Goal: Register for event/course

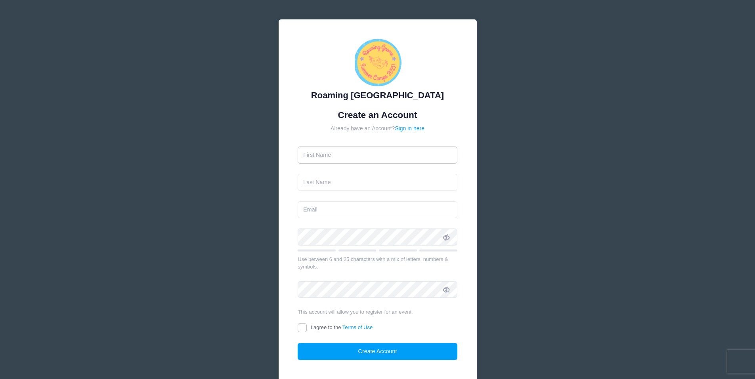
click at [328, 153] on input "text" at bounding box center [378, 155] width 160 height 17
type input "Breanne"
type input "[PERSON_NAME]"
type input "[EMAIL_ADDRESS][DOMAIN_NAME]"
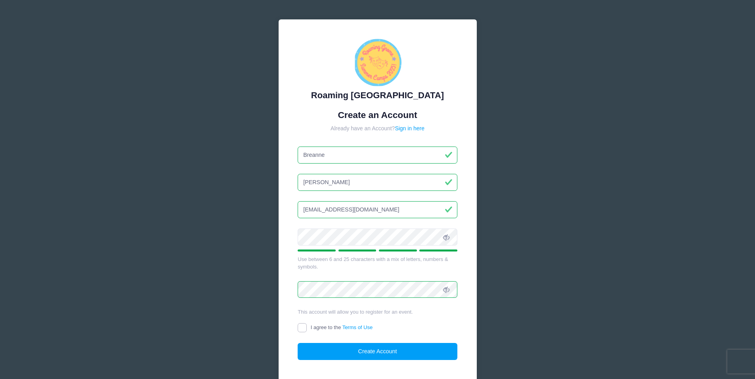
click at [302, 329] on input "I agree to the Terms of Use" at bounding box center [302, 327] width 9 height 9
checkbox input "true"
click at [365, 354] on button "Create Account" at bounding box center [378, 351] width 160 height 17
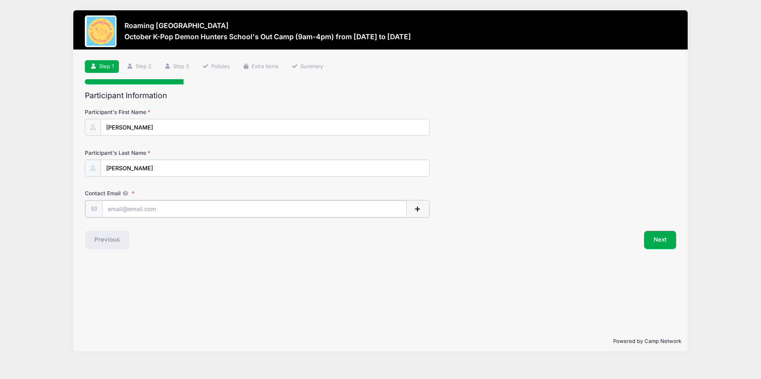
click at [180, 210] on input "Contact Email" at bounding box center [254, 209] width 304 height 17
type input "[EMAIL_ADDRESS][DOMAIN_NAME]"
click at [659, 238] on button "Next" at bounding box center [660, 239] width 32 height 18
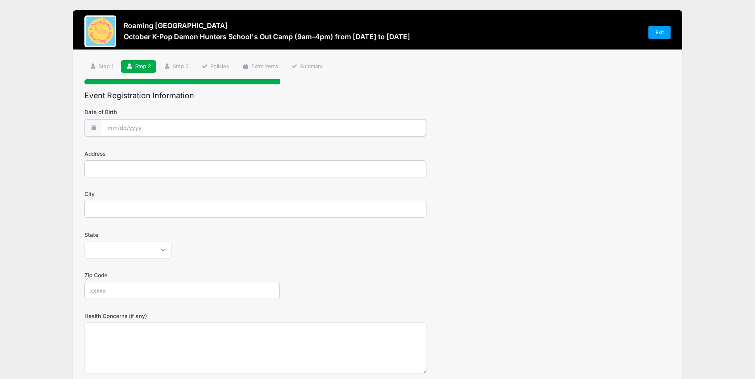
click at [136, 131] on input "Date of Birth" at bounding box center [264, 127] width 324 height 17
click at [135, 149] on select "January February March April May June July August September October November De…" at bounding box center [143, 149] width 35 height 10
select select "2"
click at [126, 144] on select "January February March April May June July August September October November De…" at bounding box center [143, 149] width 35 height 10
click at [178, 149] on input "2025" at bounding box center [176, 149] width 26 height 12
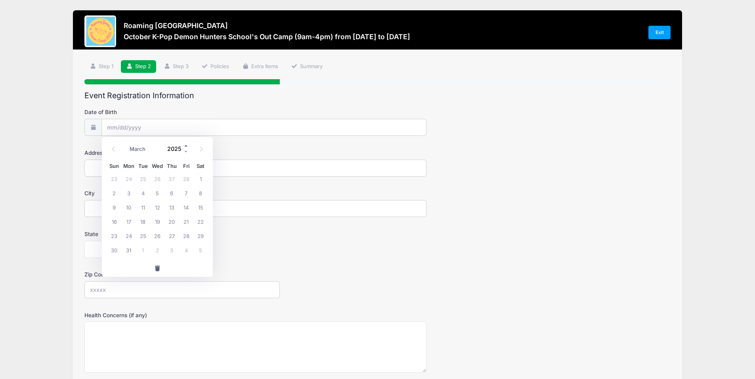
click at [185, 144] on span at bounding box center [187, 146] width 6 height 6
click at [186, 152] on span at bounding box center [187, 152] width 6 height 6
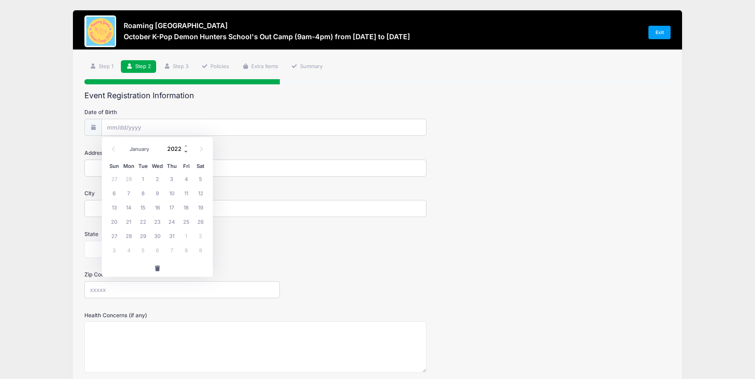
click at [186, 152] on span at bounding box center [187, 152] width 6 height 6
type input "2018"
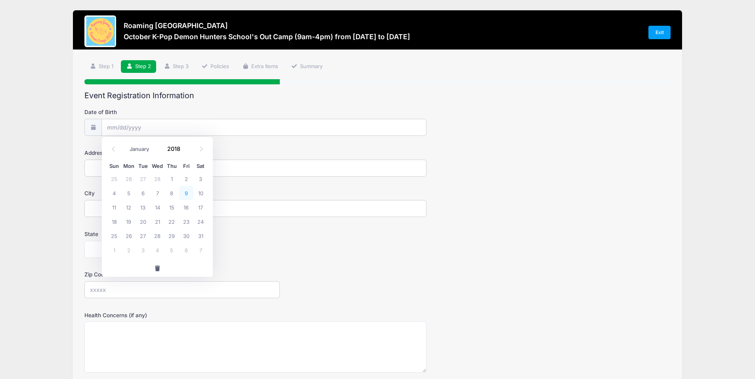
click at [188, 194] on span "9" at bounding box center [186, 193] width 14 height 14
type input "03/09/2018"
click at [106, 169] on input "Address" at bounding box center [255, 168] width 342 height 17
type input "5041 Tamarac Street"
type input "Denver"
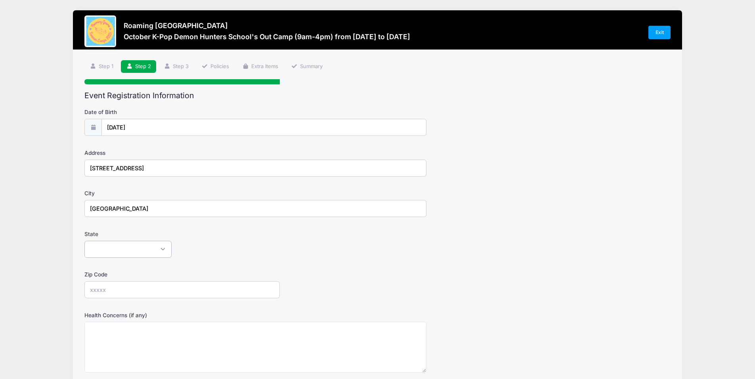
select select "CO"
type input "80238"
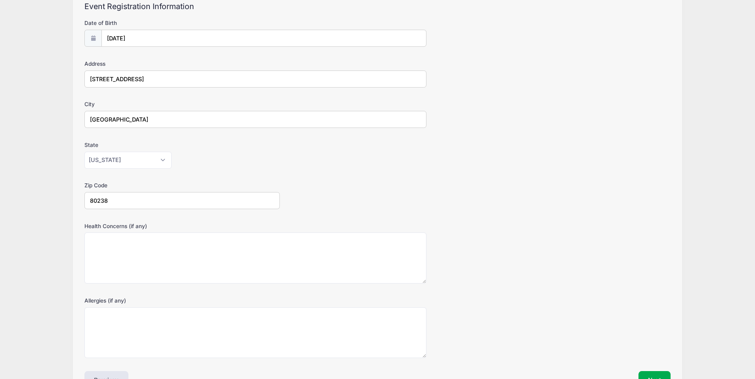
scroll to position [141, 0]
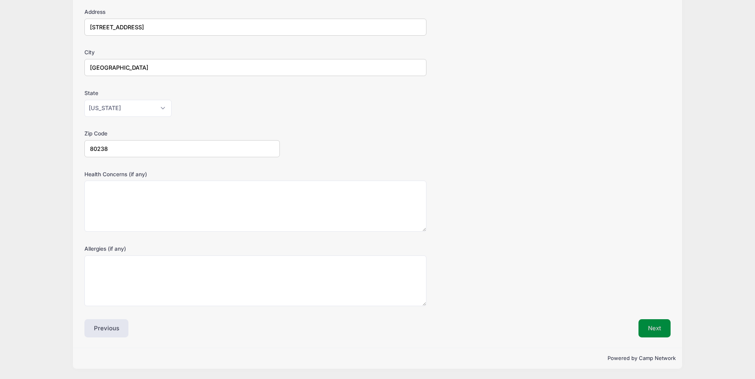
click at [663, 329] on button "Next" at bounding box center [655, 328] width 32 height 18
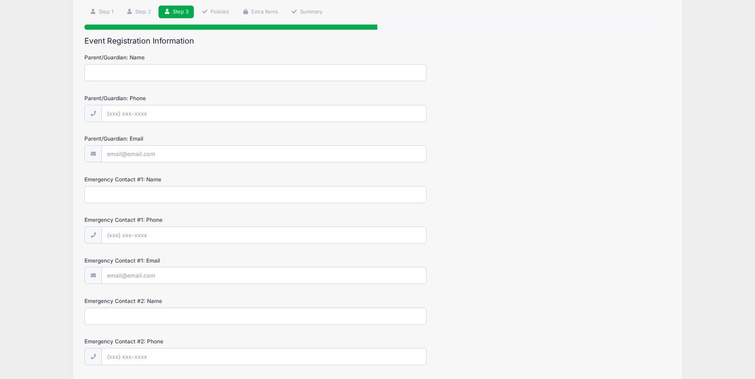
scroll to position [0, 0]
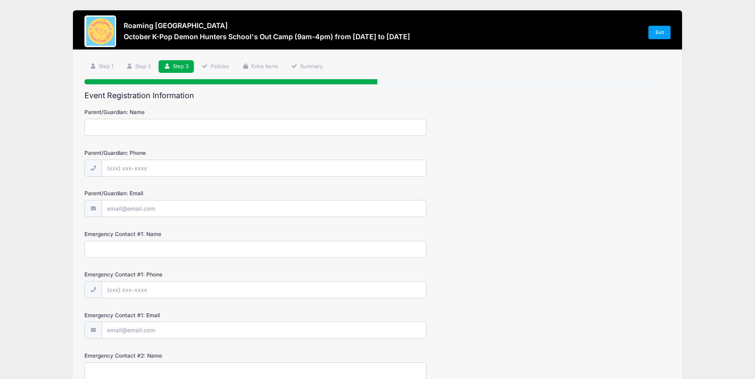
click at [125, 127] on input "Parent/Guardian: Name" at bounding box center [255, 127] width 342 height 17
type input "Breanne Beck"
click at [153, 170] on input "Parent/Guardian: Phone" at bounding box center [264, 168] width 324 height 17
type input "(303) 807-7105"
click at [169, 211] on input "Parent/Guardian: Email" at bounding box center [264, 209] width 324 height 17
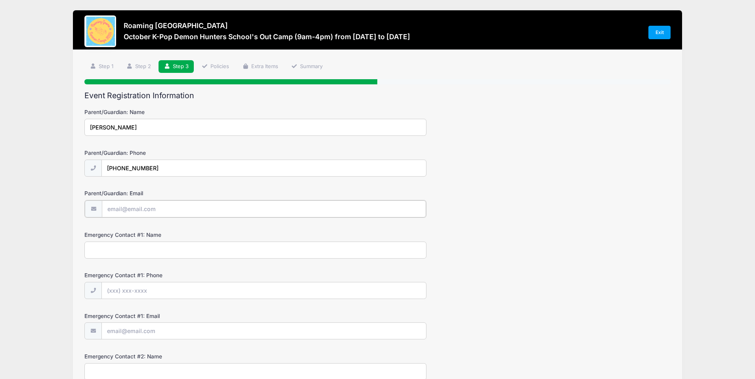
type input "[EMAIL_ADDRESS][DOMAIN_NAME]"
click at [162, 251] on input "Emergency Contact #1: Name" at bounding box center [255, 249] width 342 height 17
type input "Drew Beck"
type input "(303) 803-7308"
click at [159, 332] on input "Emergency Contact #1: Email" at bounding box center [264, 330] width 324 height 17
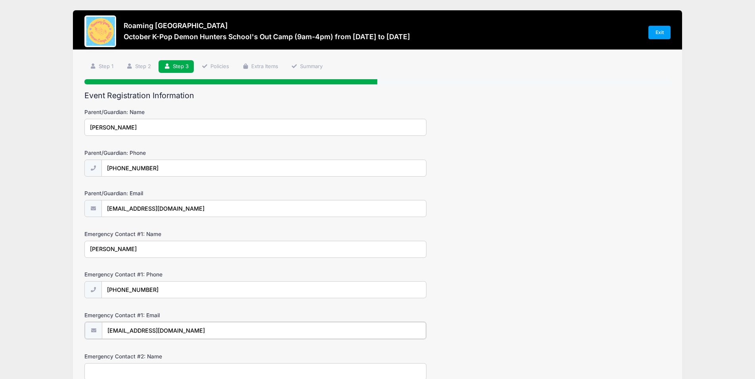
scroll to position [155, 0]
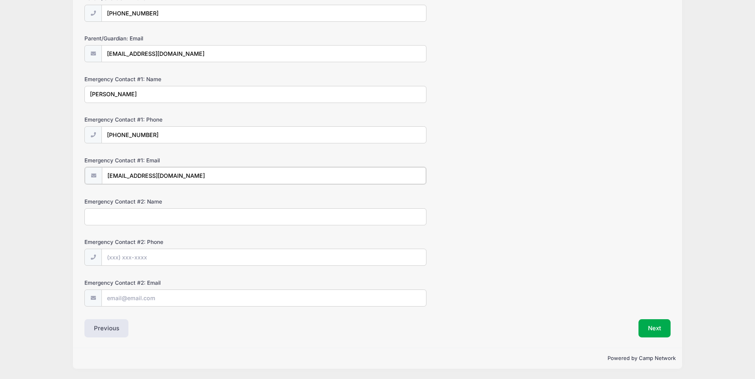
type input "drewjbeck@gmail.com"
click at [147, 220] on input "Emergency Contact #2: Name" at bounding box center [255, 216] width 342 height 17
type input "Megan Simmons"
type input "(951) 204-9175"
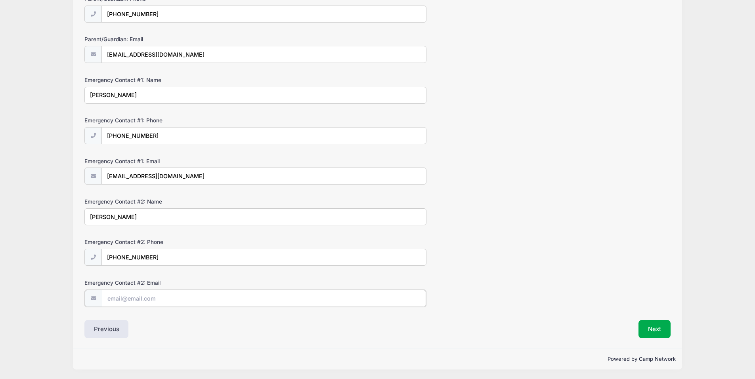
click at [139, 302] on input "Emergency Contact #2: Email" at bounding box center [264, 298] width 324 height 17
type input "m"
click at [653, 326] on button "Next" at bounding box center [655, 328] width 32 height 18
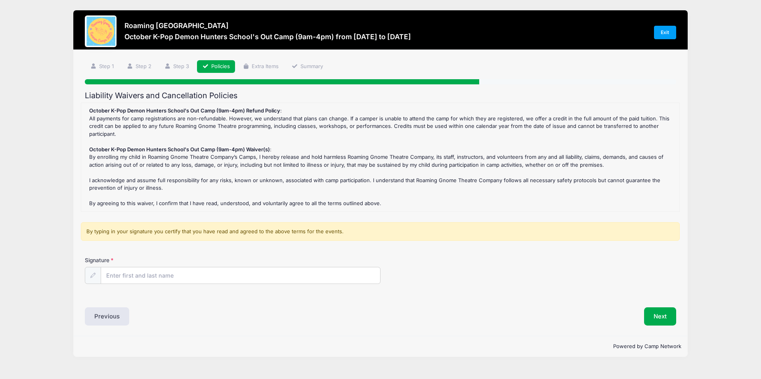
scroll to position [0, 0]
click at [121, 280] on input "Signature" at bounding box center [240, 276] width 279 height 17
type input "Breanne Beck"
click at [662, 320] on button "Next" at bounding box center [660, 317] width 32 height 18
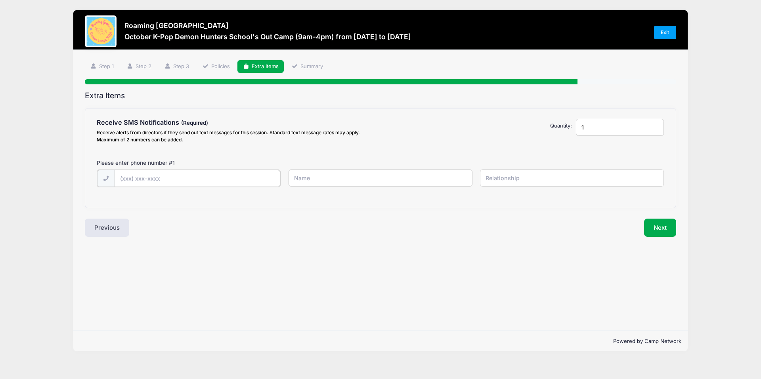
click at [0, 0] on input "text" at bounding box center [0, 0] width 0 height 0
type input "(303) 807-7105"
click at [0, 0] on input "text" at bounding box center [0, 0] width 0 height 0
type input "Breanne Beck"
type input "mom"
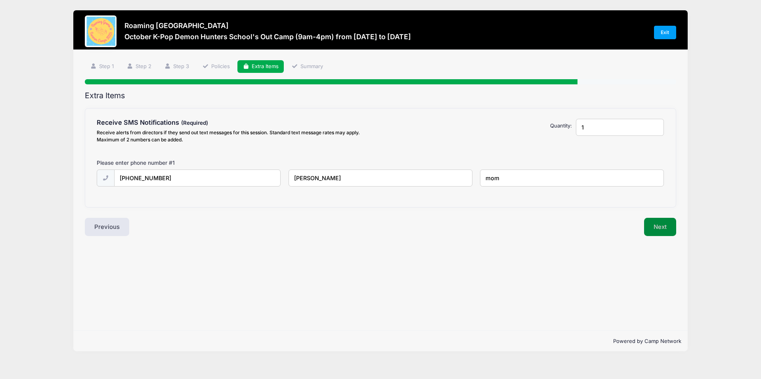
click at [662, 233] on button "Next" at bounding box center [660, 227] width 32 height 18
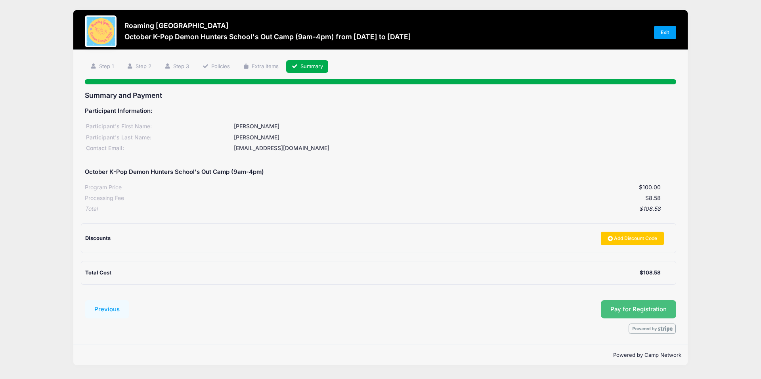
click at [660, 306] on span "Pay for Registration" at bounding box center [638, 309] width 56 height 7
